Goal: Transaction & Acquisition: Purchase product/service

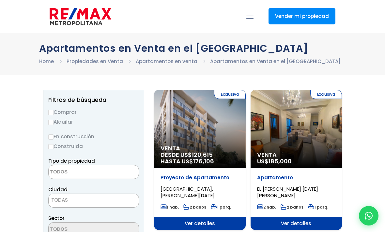
select select
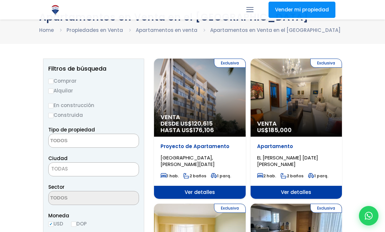
click at [165, 122] on span "DESDE US$ 120,615 HASTA US$ 176,106" at bounding box center [199, 127] width 79 height 13
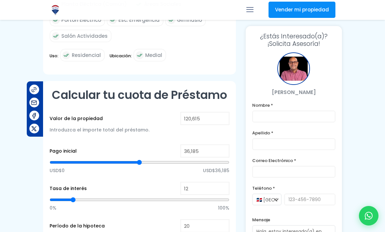
scroll to position [388, 0]
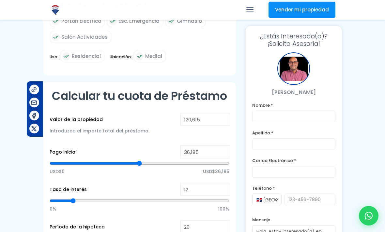
click at [366, 162] on div at bounding box center [192, 43] width 385 height 778
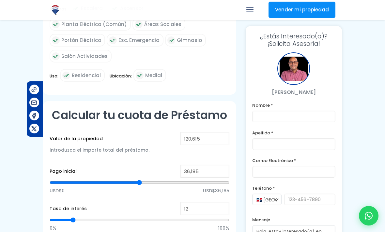
scroll to position [368, 0]
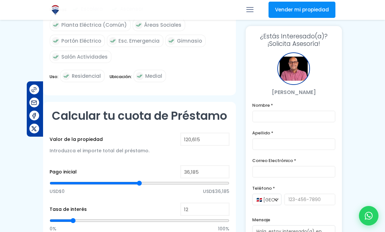
click at [370, 157] on div at bounding box center [192, 63] width 385 height 778
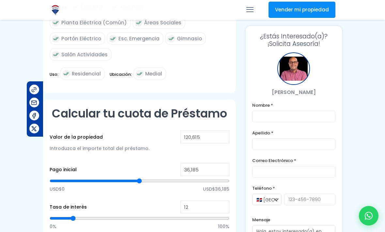
scroll to position [373, 0]
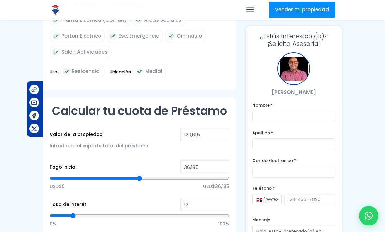
type input "36996"
click at [106, 175] on input "range" at bounding box center [140, 178] width 180 height 7
type input "36,996"
type input "55720"
click at [133, 175] on input "range" at bounding box center [140, 178] width 180 height 7
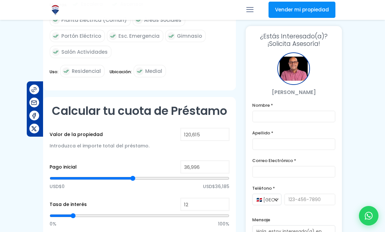
type input "55,720"
type input "21656"
click at [83, 175] on input "range" at bounding box center [140, 178] width 180 height 7
type input "21,656"
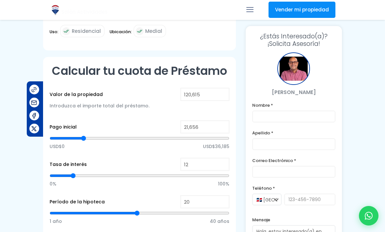
scroll to position [420, 0]
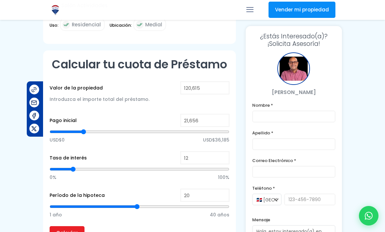
click at [69, 227] on input "Calcular" at bounding box center [67, 233] width 35 height 13
click at [58, 227] on input "Calcular" at bounding box center [67, 233] width 35 height 13
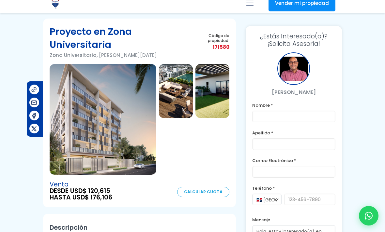
scroll to position [25, 0]
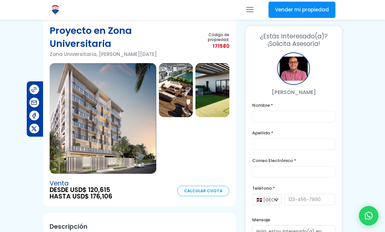
click at [70, 159] on img at bounding box center [103, 118] width 107 height 111
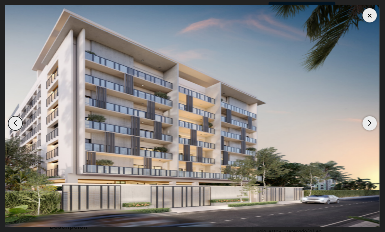
click at [368, 131] on div "Next slide" at bounding box center [369, 123] width 14 height 14
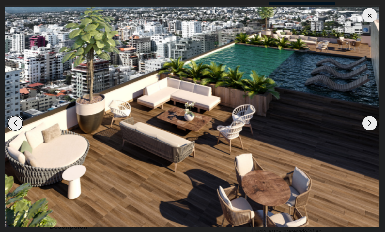
click at [369, 131] on div "Next slide" at bounding box center [369, 123] width 14 height 14
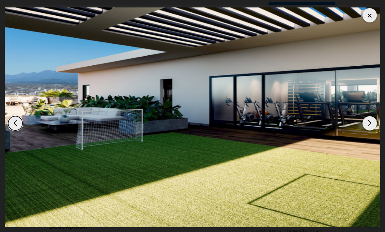
click at [368, 131] on div "Next slide" at bounding box center [369, 123] width 14 height 14
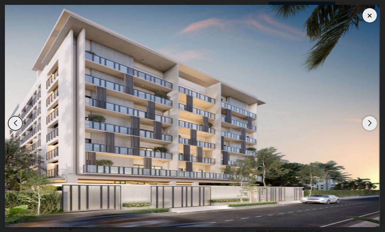
click at [370, 131] on div "Next slide" at bounding box center [369, 123] width 14 height 14
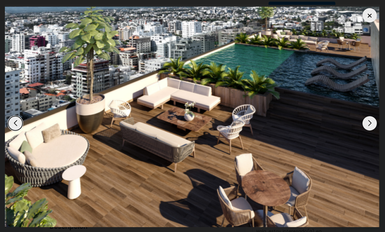
click at [371, 131] on div "Next slide" at bounding box center [369, 123] width 14 height 14
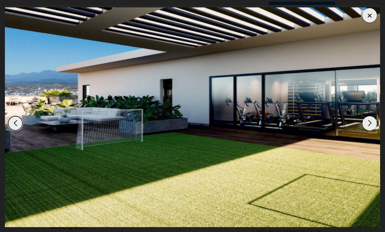
click at [365, 15] on div at bounding box center [369, 15] width 14 height 14
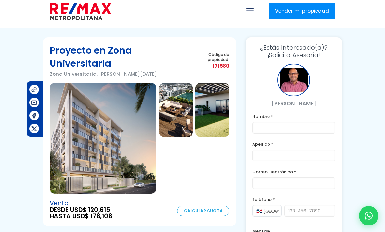
scroll to position [0, 0]
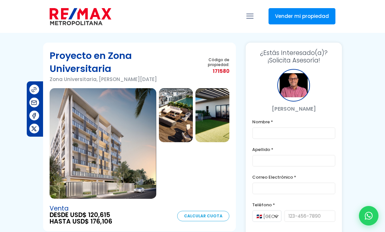
click at [213, 101] on img at bounding box center [212, 115] width 34 height 54
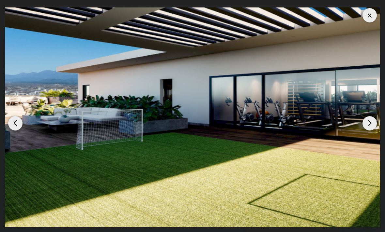
click at [369, 118] on div "Next slide" at bounding box center [369, 123] width 14 height 14
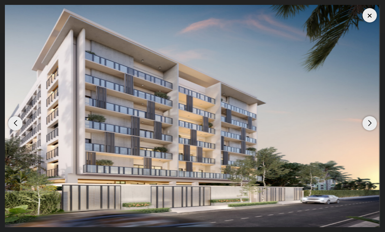
click at [367, 123] on div "Next slide" at bounding box center [369, 123] width 14 height 14
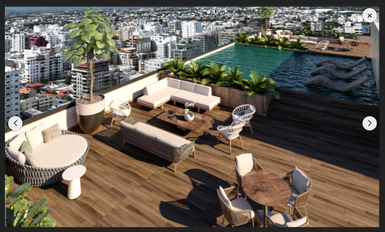
click at [365, 125] on div "Next slide" at bounding box center [369, 123] width 14 height 14
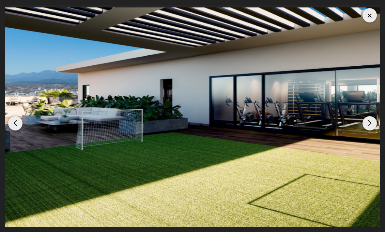
click at [365, 127] on div "Next slide" at bounding box center [369, 123] width 14 height 14
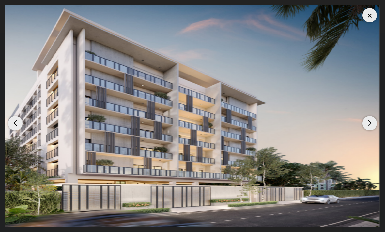
click at [364, 129] on img "1 / 3" at bounding box center [192, 116] width 375 height 223
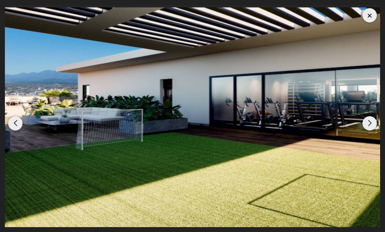
click at [364, 127] on div "Next slide" at bounding box center [369, 123] width 14 height 14
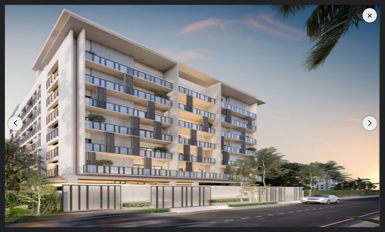
click at [376, 13] on img "1 / 3" at bounding box center [192, 116] width 375 height 223
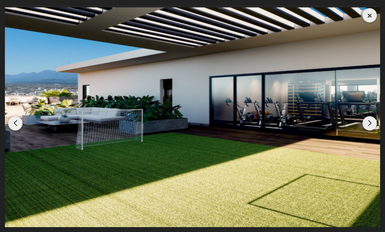
click at [370, 10] on div at bounding box center [369, 15] width 14 height 14
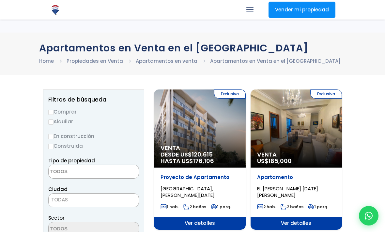
select select
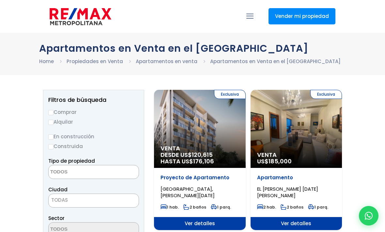
scroll to position [52, 0]
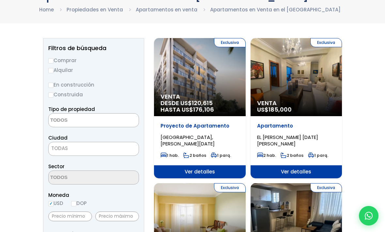
click at [49, 13] on li "Home" at bounding box center [52, 10] width 27 height 8
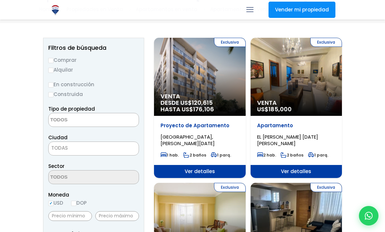
click at [53, 61] on input "Comprar" at bounding box center [50, 60] width 5 height 5
radio input "true"
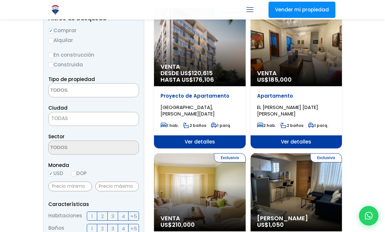
click at [56, 91] on textarea "Search" at bounding box center [80, 91] width 63 height 14
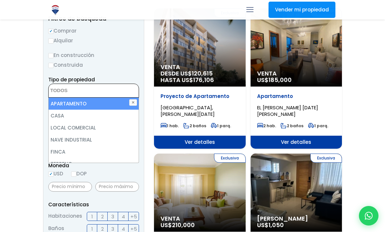
click at [61, 103] on li "APARTAMENTO" at bounding box center [94, 104] width 90 height 12
select select "apartment"
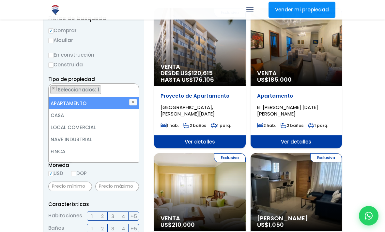
click at [68, 107] on li "APARTAMENTO" at bounding box center [94, 103] width 90 height 12
click at [64, 104] on li "APARTAMENTO" at bounding box center [94, 103] width 90 height 12
select select "apartment"
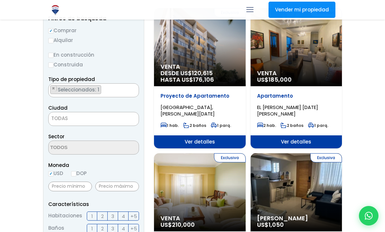
click at [61, 121] on span "TODAS" at bounding box center [59, 118] width 17 height 7
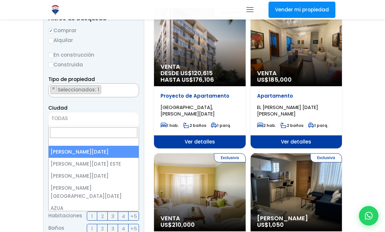
scroll to position [0, 0]
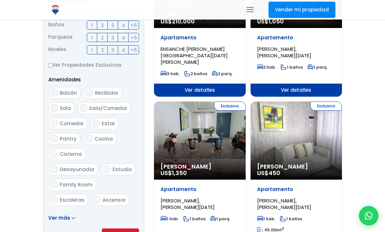
scroll to position [277, 0]
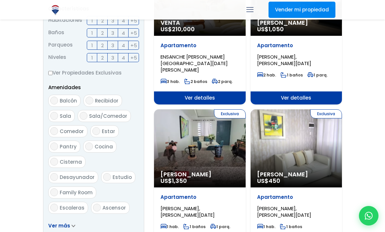
click at [59, 100] on label "Balcón" at bounding box center [64, 101] width 32 height 12
click at [58, 100] on input "Balcón" at bounding box center [54, 101] width 8 height 8
checkbox input "true"
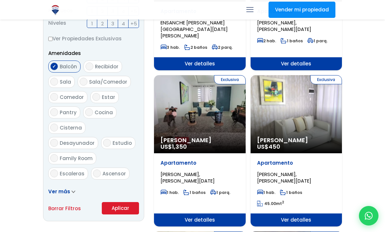
scroll to position [311, 0]
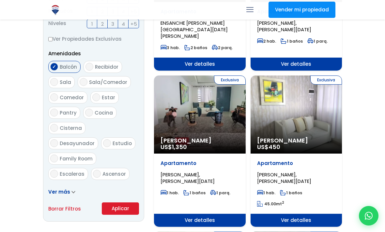
click at [121, 208] on button "Aplicar" at bounding box center [120, 209] width 37 height 12
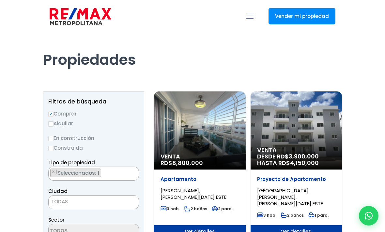
click at [73, 17] on img at bounding box center [81, 17] width 62 height 20
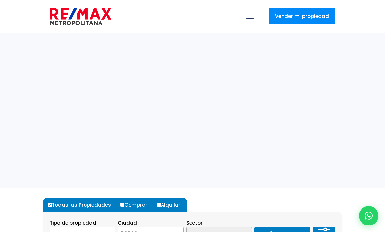
select select
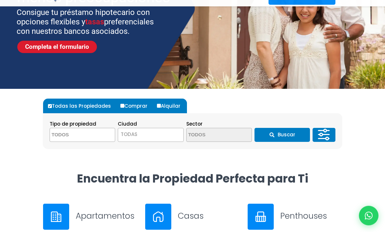
scroll to position [100, 0]
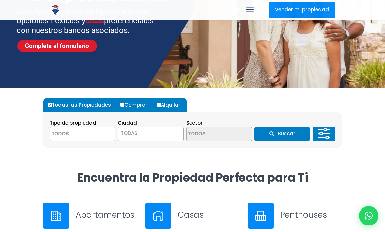
click at [122, 103] on input "Comprar" at bounding box center [122, 105] width 4 height 4
radio input "true"
click at [80, 134] on textarea "Search" at bounding box center [81, 134] width 63 height 14
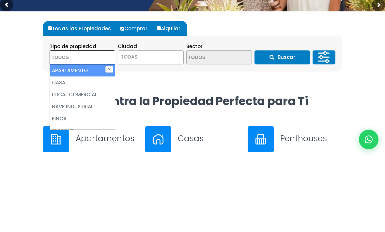
click at [62, 141] on li "APARTAMENTO" at bounding box center [82, 147] width 65 height 12
select select "apartment"
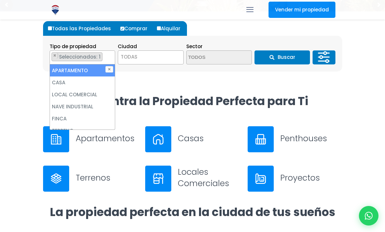
click at [79, 73] on li "APARTAMENTO" at bounding box center [82, 71] width 65 height 12
click at [81, 67] on li "APARTAMENTO" at bounding box center [82, 71] width 65 height 12
select select "apartment"
click at [144, 51] on span "TODAS" at bounding box center [151, 58] width 66 height 14
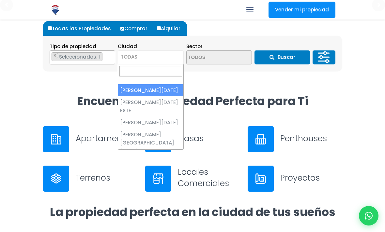
scroll to position [0, 0]
select select "1"
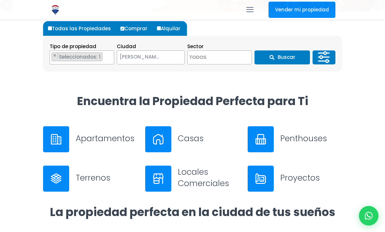
click at [215, 57] on textarea "Search" at bounding box center [218, 58] width 63 height 14
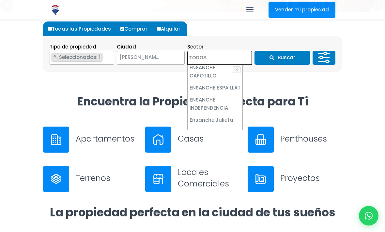
scroll to position [1071, 0]
click at [211, 187] on li "ENSANCHE NACO" at bounding box center [214, 193] width 55 height 12
select select "182"
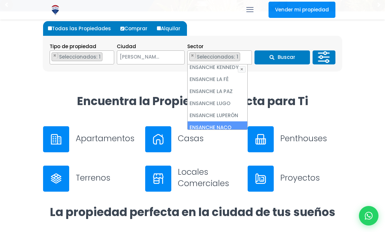
click at [210, 170] on li "[PERSON_NAME]" at bounding box center [217, 176] width 60 height 12
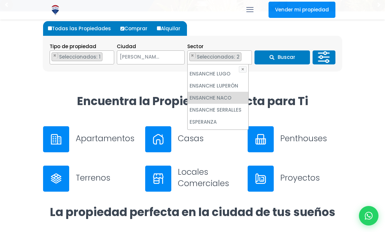
scroll to position [1100, 0]
click at [210, 177] on li "GAZCUE" at bounding box center [217, 183] width 61 height 12
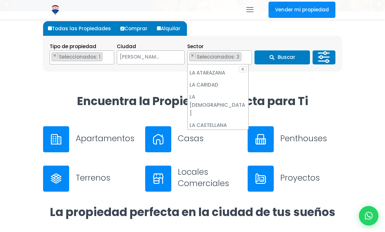
scroll to position [1488, 0]
click at [206, 179] on li "LA ESPERILLA" at bounding box center [217, 185] width 61 height 12
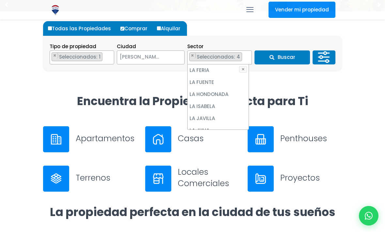
scroll to position [1608, 0]
click at [274, 57] on icon "submit" at bounding box center [271, 57] width 5 height 5
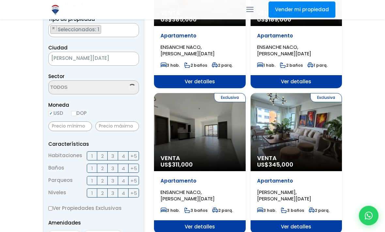
select select "182"
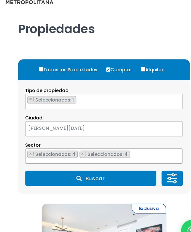
scroll to position [13, 0]
click at [156, 165] on icon at bounding box center [158, 165] width 13 height 20
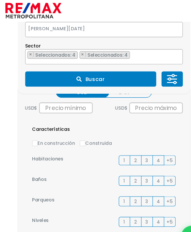
scroll to position [32, 0]
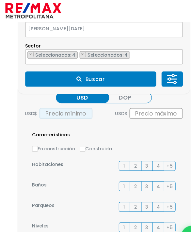
click at [50, 105] on input "text" at bounding box center [60, 105] width 49 height 10
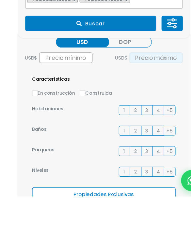
click at [142, 100] on input "text" at bounding box center [143, 105] width 49 height 10
type input "160,000"
click at [104, 121] on div "Características En construcción Construida Habitaciones 1 2 3 4 +5 Baños 1 2 3 …" at bounding box center [95, 179] width 145 height 117
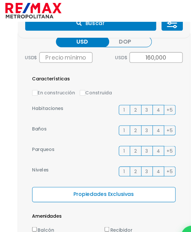
click at [78, 23] on button "Buscar" at bounding box center [83, 21] width 120 height 14
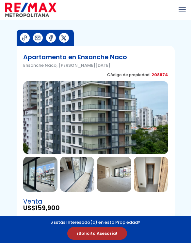
click at [39, 180] on img at bounding box center [40, 174] width 34 height 35
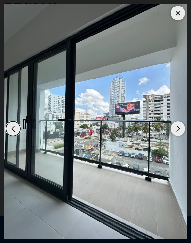
click at [179, 126] on div "Next slide" at bounding box center [178, 129] width 14 height 14
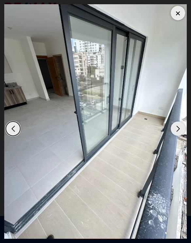
click at [178, 130] on div "Next slide" at bounding box center [178, 129] width 14 height 14
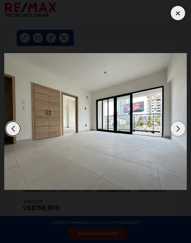
click at [178, 132] on div "Next slide" at bounding box center [178, 129] width 14 height 14
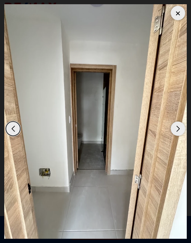
click at [178, 131] on div "Next slide" at bounding box center [178, 129] width 14 height 14
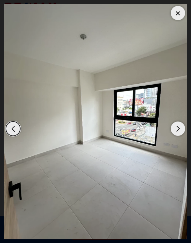
click at [177, 131] on div "Next slide" at bounding box center [178, 129] width 14 height 14
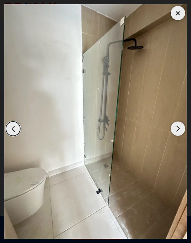
click at [177, 131] on div "Next slide" at bounding box center [178, 129] width 14 height 14
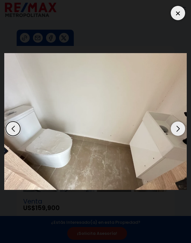
click at [176, 132] on div "Next slide" at bounding box center [178, 129] width 14 height 14
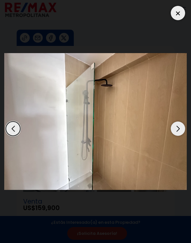
click at [176, 130] on div "Next slide" at bounding box center [178, 129] width 14 height 14
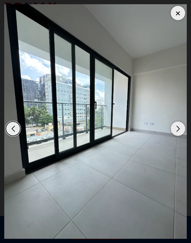
click at [176, 131] on div "Next slide" at bounding box center [178, 129] width 14 height 14
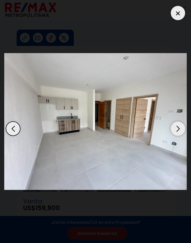
click at [176, 132] on div "Next slide" at bounding box center [178, 129] width 14 height 14
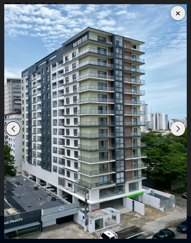
click at [13, 139] on img "1 / 11" at bounding box center [95, 121] width 182 height 235
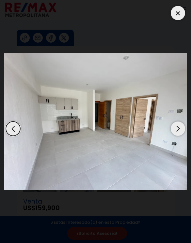
click at [9, 131] on div "Previous slide" at bounding box center [13, 129] width 14 height 14
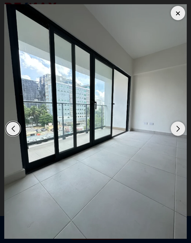
click at [9, 131] on div "Previous slide" at bounding box center [13, 129] width 14 height 14
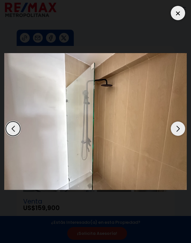
click at [7, 130] on div "Previous slide" at bounding box center [13, 129] width 14 height 14
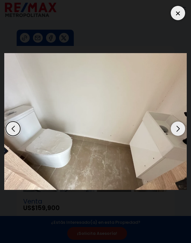
click at [9, 135] on div "Previous slide" at bounding box center [13, 129] width 14 height 14
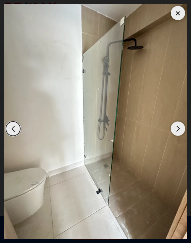
click at [10, 133] on div "Previous slide" at bounding box center [13, 129] width 14 height 14
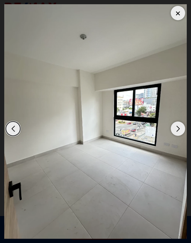
click at [9, 137] on img "6 / 11" at bounding box center [95, 121] width 182 height 235
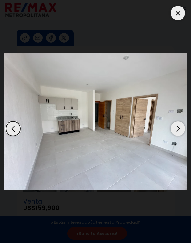
click at [10, 128] on div "Previous slide" at bounding box center [13, 129] width 14 height 14
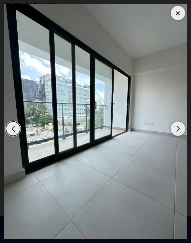
click at [176, 126] on div "Next slide" at bounding box center [178, 129] width 14 height 14
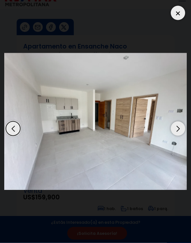
scroll to position [7, 0]
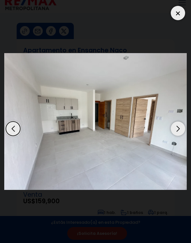
click at [179, 133] on div "Next slide" at bounding box center [178, 129] width 14 height 14
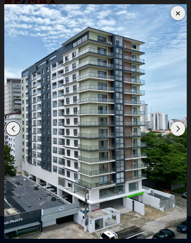
click at [178, 136] on div "Next slide" at bounding box center [178, 129] width 14 height 14
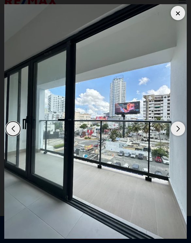
click at [177, 136] on div "Next slide" at bounding box center [178, 129] width 14 height 14
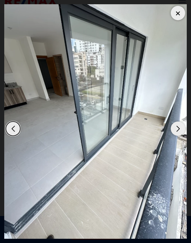
click at [177, 136] on div "Next slide" at bounding box center [178, 129] width 14 height 14
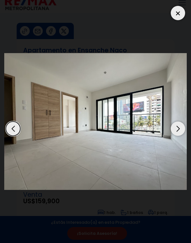
click at [177, 136] on div "Next slide" at bounding box center [178, 129] width 14 height 14
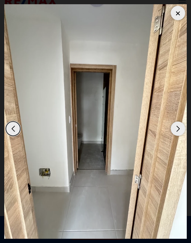
click at [177, 136] on div "Next slide" at bounding box center [178, 129] width 14 height 14
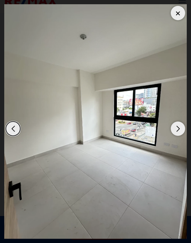
click at [177, 136] on div "Next slide" at bounding box center [178, 129] width 14 height 14
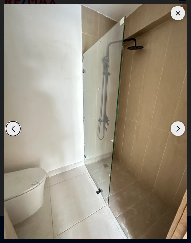
click at [177, 135] on div "Next slide" at bounding box center [178, 129] width 14 height 14
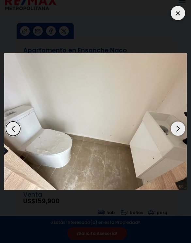
click at [181, 13] on div at bounding box center [178, 13] width 14 height 14
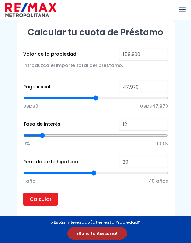
scroll to position [587, 0]
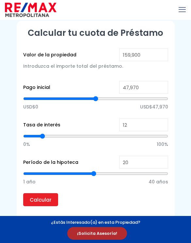
type input "77,895"
type input "77895"
type input "76,774"
type input "76774"
type input "75,280"
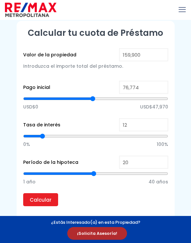
type input "75280"
type input "73,786"
type input "73786"
type input "71,918"
type input "71918"
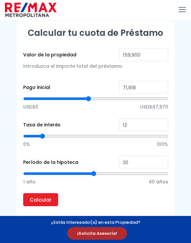
type input "70,797"
type input "70797"
type input "69,676"
type input "69676"
type input "68,929"
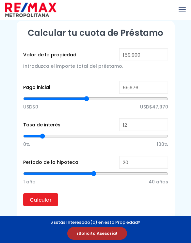
type input "68929"
type input "68,182"
type input "68182"
type input "67,434"
type input "67434"
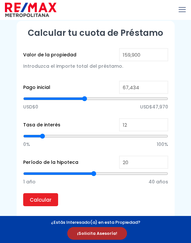
type input "66,314"
type input "66314"
type input "65,566"
type input "65566"
type input "64,819"
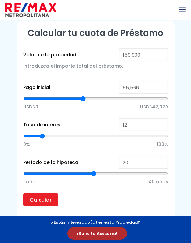
type input "64819"
type input "64,072"
type input "64072"
type input "63,698"
type input "63698"
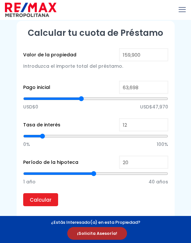
type input "62,951"
type input "62951"
type input "62,578"
type input "62578"
type input "62,204"
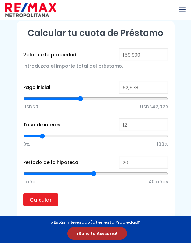
type input "62204"
type input "61,457"
type input "61457"
type input "60,336"
type input "60336"
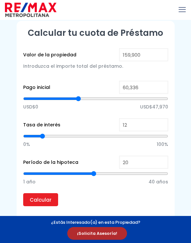
type input "59,215"
type input "59215"
type input "58,095"
type input "58095"
type input "57,347"
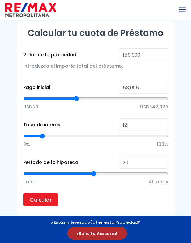
type input "57347"
type input "56,227"
type input "56227"
type input "55,479"
type input "55479"
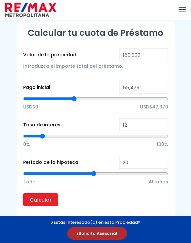
type input "53,611"
type input "53611"
type input "52,117"
type input "52117"
type input "49,875"
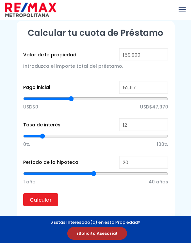
type input "49875"
type input "48,381"
type input "48381"
type input "46,513"
type input "46513"
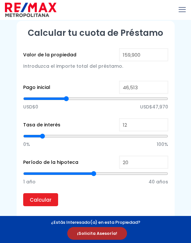
type input "44,645"
type input "44645"
type input "42,777"
type input "42777"
type input "40,909"
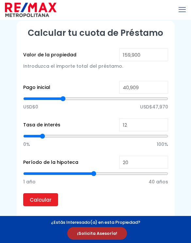
type input "40909"
type input "39,041"
type input "39041"
type input "37,173"
type input "37173"
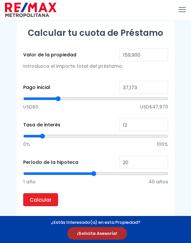
type input "35,679"
type input "35679"
type input "34,558"
type input "34558"
type input "33,437"
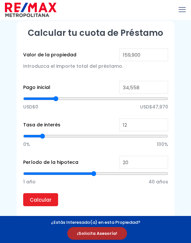
type input "33437"
type input "32,690"
type input "32690"
type input "31,943"
type input "31943"
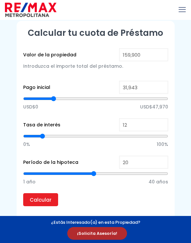
type input "31,195"
type input "31195"
type input "30,448"
type input "30448"
type input "30,075"
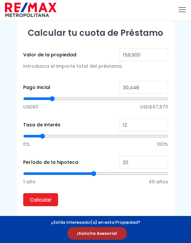
type input "30075"
type input "29,701"
type input "29701"
type input "29,327"
type input "29327"
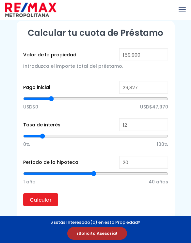
type input "28,580"
type input "28580"
type input "28,207"
type input "28207"
type input "27,459"
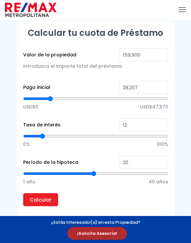
type input "27459"
type input "26,712"
type input "26712"
type input "25,965"
type input "25965"
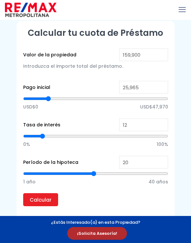
type input "25,591"
type input "25591"
type input "24,844"
type input "24844"
type input "24,471"
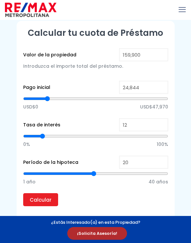
type input "24471"
type input "23,723"
type input "23723"
type input "23,350"
type input "23350"
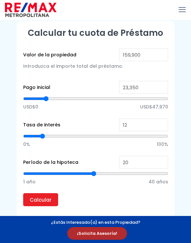
type input "22,603"
type input "22603"
type input "22,229"
type input "22229"
type input "21,855"
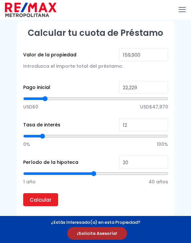
type input "21855"
type input "21,482"
type input "21482"
type input "21,108"
type input "21108"
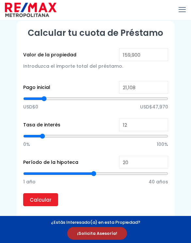
type input "20,735"
type input "20735"
type input "20,361"
type input "20361"
type input "19,988"
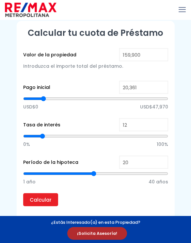
type input "19988"
type input "19,614"
type input "19614"
type input "19,240"
type input "19240"
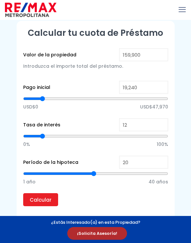
type input "18,493"
type input "18493"
type input "18,120"
type input "18120"
type input "17,372"
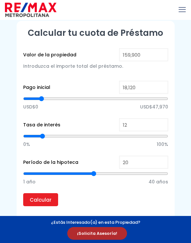
type input "17372"
type input "16,999"
type input "16999"
type input "16,625"
type input "16625"
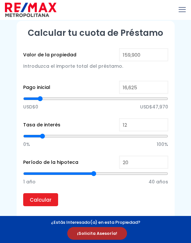
type input "15,878"
type input "15878"
type input "15,504"
type input "15504"
type input "15,131"
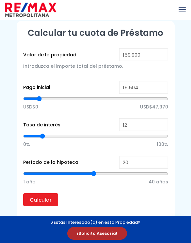
type input "15131"
type input "15,504"
type input "15504"
type input "15,878"
type input "15878"
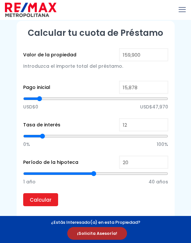
type input "16,252"
type input "16252"
type input "16,625"
type input "16625"
type input "17,372"
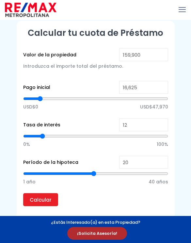
type input "17372"
type input "18,493"
type input "18493"
type input "19,988"
type input "19988"
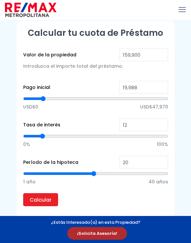
type input "21,108"
type input "21108"
type input "21,855"
type input "21855"
type input "22,229"
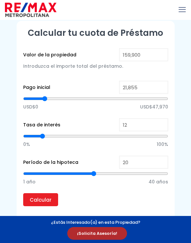
type input "22229"
type input "22,976"
type input "22976"
type input "23,350"
type input "23350"
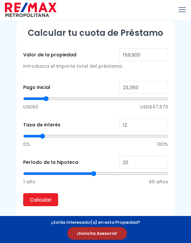
type input "23,723"
type input "23723"
type input "24,097"
type input "24097"
type input "24,471"
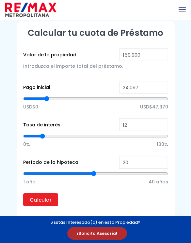
type input "24471"
type input "24,844"
type input "24844"
type input "24,471"
type input "24471"
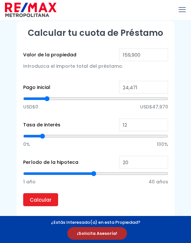
type input "23,723"
type input "23723"
type input "22,603"
type input "22603"
type input "21,482"
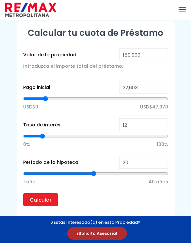
type input "21482"
type input "20,735"
type input "20735"
type input "19,988"
type input "19988"
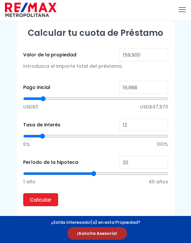
type input "19,614"
type input "19614"
type input "19,988"
type input "19988"
type input "20,361"
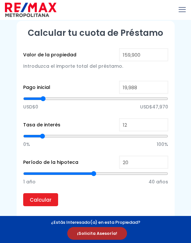
type input "20361"
type input "20,735"
type input "20735"
type input "21,108"
type input "21108"
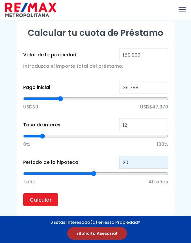
click at [151, 159] on input "20" at bounding box center [143, 162] width 49 height 13
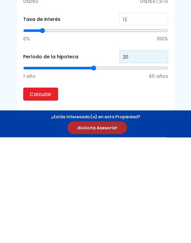
click at [151, 156] on input "20" at bounding box center [143, 162] width 49 height 13
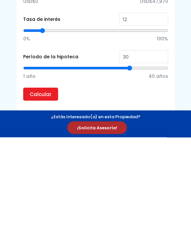
click at [29, 194] on input "Calcular" at bounding box center [40, 200] width 35 height 13
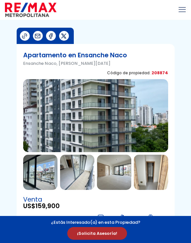
scroll to position [0, 0]
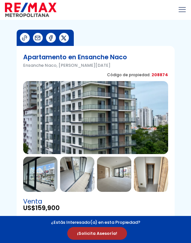
click at [27, 35] on img at bounding box center [24, 38] width 7 height 7
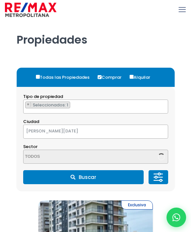
select select "1"
select select "182"
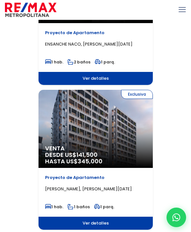
scroll to position [691, 0]
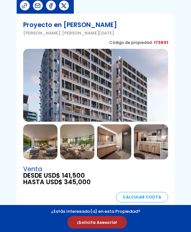
scroll to position [32, 0]
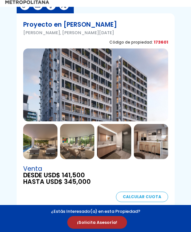
click at [42, 151] on img at bounding box center [40, 141] width 34 height 35
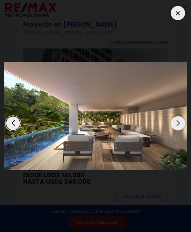
click at [182, 131] on div "Next slide" at bounding box center [178, 123] width 14 height 14
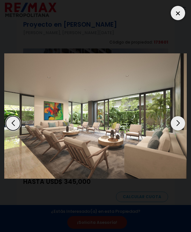
click at [180, 131] on div "Next slide" at bounding box center [178, 123] width 14 height 14
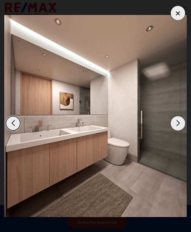
click at [180, 130] on div "Next slide" at bounding box center [178, 123] width 14 height 14
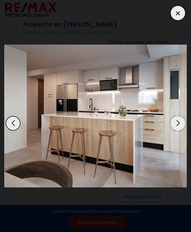
click at [181, 129] on div "Next slide" at bounding box center [178, 123] width 14 height 14
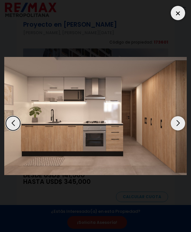
click at [181, 130] on div "Next slide" at bounding box center [178, 123] width 14 height 14
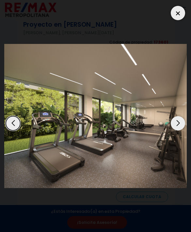
click at [181, 131] on div "Next slide" at bounding box center [178, 123] width 14 height 14
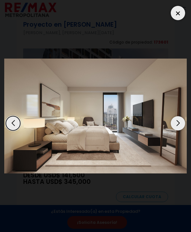
click at [181, 131] on div "Next slide" at bounding box center [178, 123] width 14 height 14
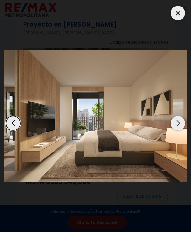
click at [180, 131] on div "Next slide" at bounding box center [178, 123] width 14 height 14
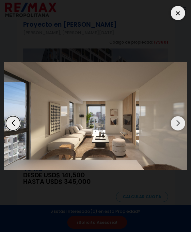
click at [181, 131] on div "Next slide" at bounding box center [178, 123] width 14 height 14
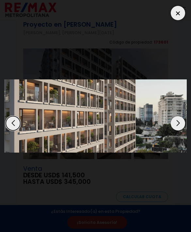
click at [181, 131] on div "Next slide" at bounding box center [178, 123] width 14 height 14
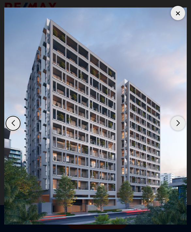
click at [181, 131] on div "Next slide" at bounding box center [178, 123] width 14 height 14
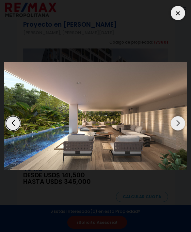
click at [181, 131] on div "Next slide" at bounding box center [178, 123] width 14 height 14
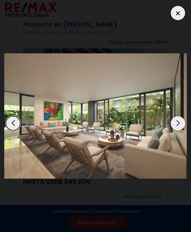
click at [180, 131] on div "Next slide" at bounding box center [178, 123] width 14 height 14
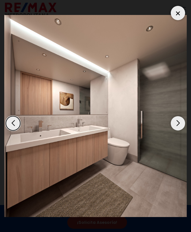
scroll to position [0, 0]
click at [181, 131] on div "Next slide" at bounding box center [178, 123] width 14 height 14
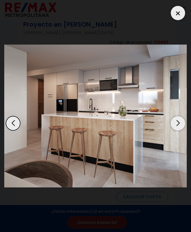
click at [178, 8] on div at bounding box center [178, 13] width 14 height 14
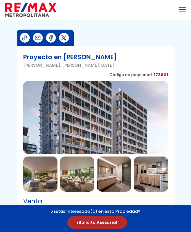
click at [25, 37] on img at bounding box center [24, 38] width 7 height 7
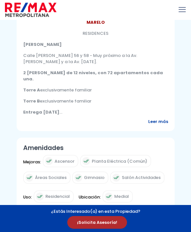
scroll to position [255, 0]
click at [157, 125] on span "Leer más" at bounding box center [158, 121] width 20 height 6
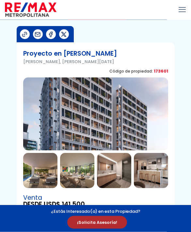
scroll to position [0, 0]
